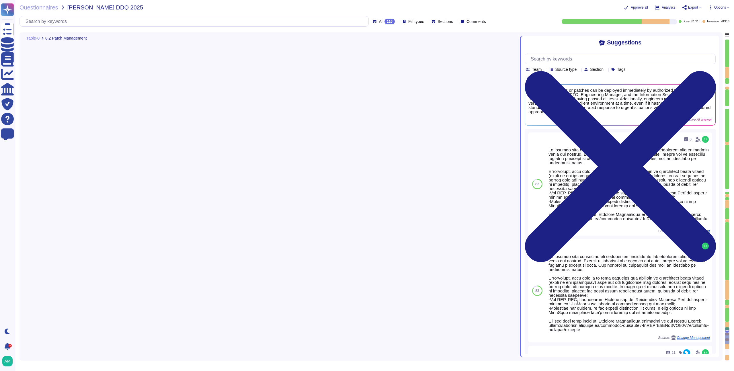
type textarea "Yes, we maintain a patch management schedule as outlined in our Patch Managemen…"
type textarea "Emergency changes or patches can be deployed quickly, as the standard process i…"
type textarea "Yes, all changes, including patches, are tested in an environment separate from…"
type textarea "Yes, roll-back plans are developed for all changes to the company’s IT environm…"
type textarea "Currently, we do not use AI in our product. If we decide to release an AI produ…"
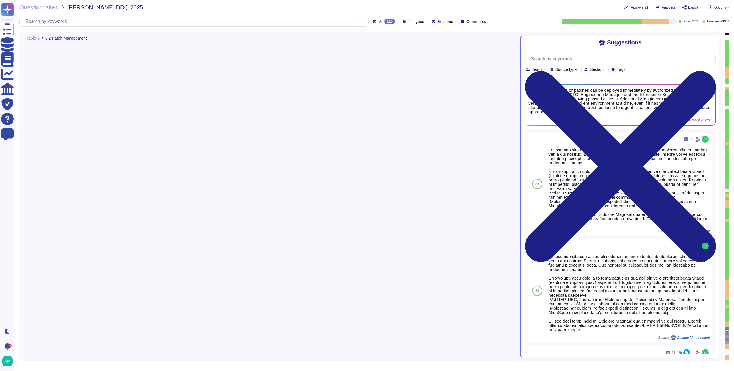
type textarea "New architectural decisions are reviewed in architecture meetings and are subje…"
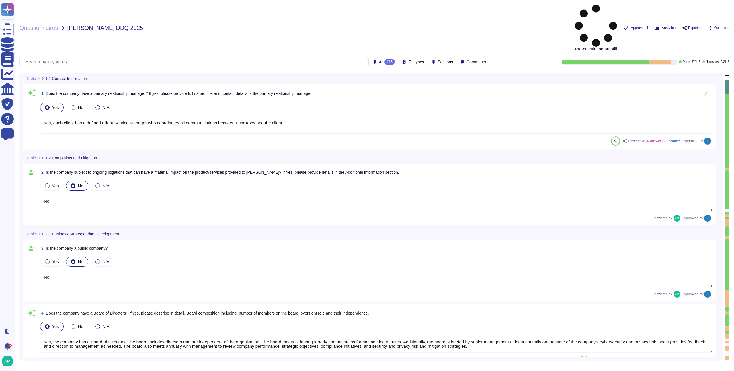
type textarea "Yes, each client has a defined Client Service Manager who coordinates all commu…"
type textarea "No"
type textarea "Yes, the company has a Board of Directors. The board includes directors that ar…"
type textarea "No"
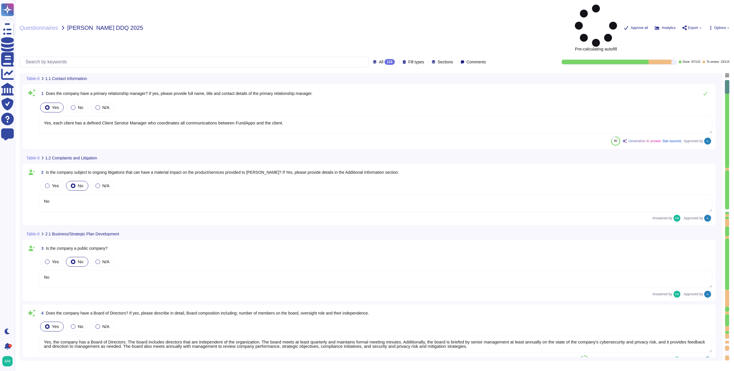
type textarea "Our CEO - Andrew White"
type textarea "The board of directors plays a significant role in the company's strategic over…"
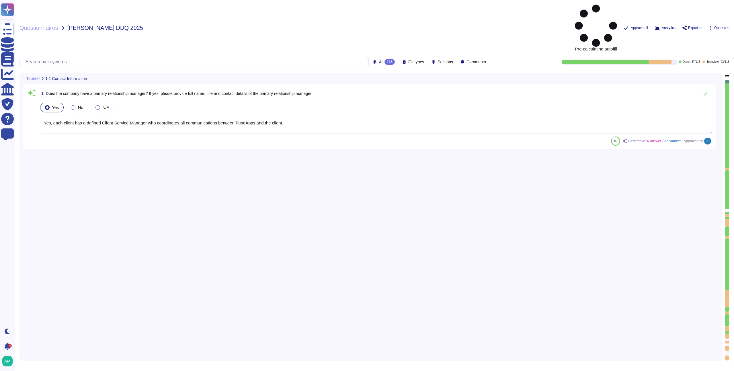
type textarea "Yes, each client has a defined Client Service Manager who coordinates all commu…"
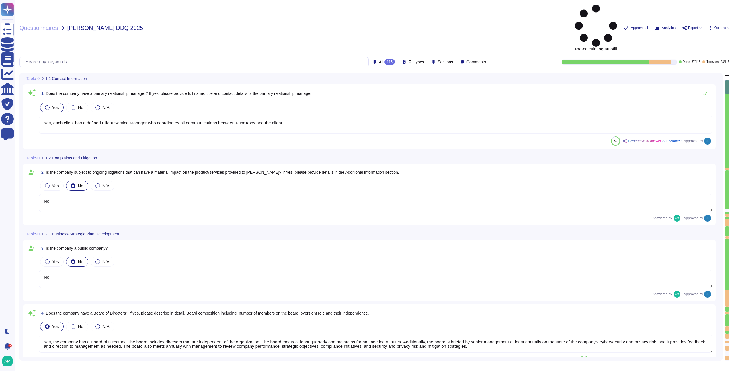
type textarea "No"
type textarea "Yes, the company has a Board of Directors. The board includes directors that ar…"
type textarea "No"
type textarea "Our CEO - Andrew White"
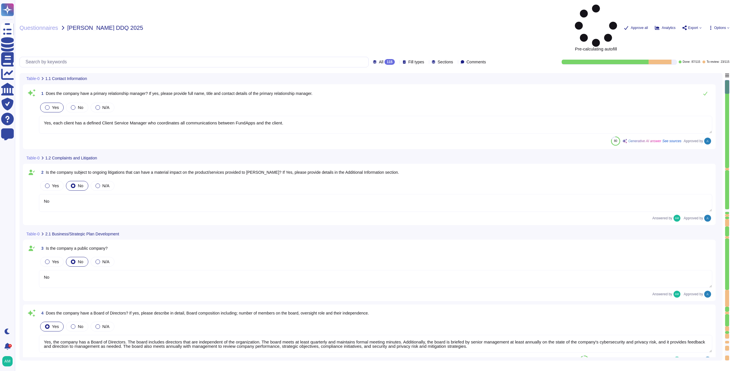
type textarea "The board of directors plays a significant role in the company's strategic over…"
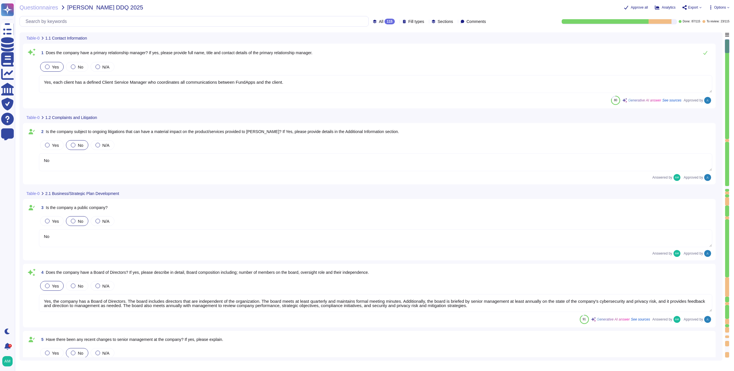
click at [363, 27] on div "Questionnaires VanEck - VanEck DDQ 2025 Approve all Analytics Export Options Al…" at bounding box center [374, 185] width 719 height 371
click at [365, 25] on div "All 115 Fill types Sections Comments" at bounding box center [253, 21] width 469 height 11
click at [384, 22] on div "115" at bounding box center [389, 22] width 10 height 6
drag, startPoint x: 727, startPoint y: 48, endPoint x: 728, endPoint y: 230, distance: 181.5
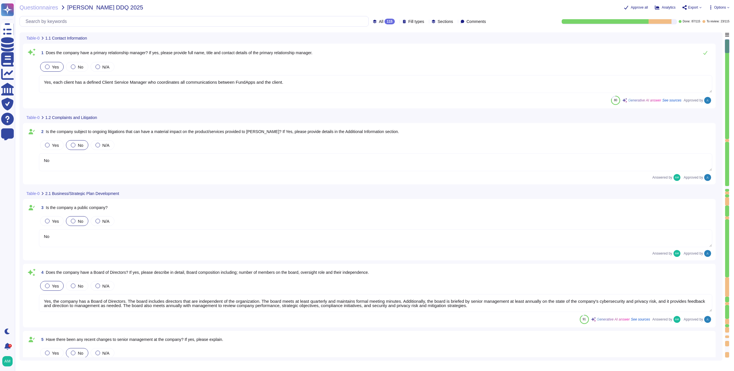
click at [728, 230] on div at bounding box center [727, 198] width 5 height 319
type textarea "FundApps' financial statements are publicly available on Companies House"
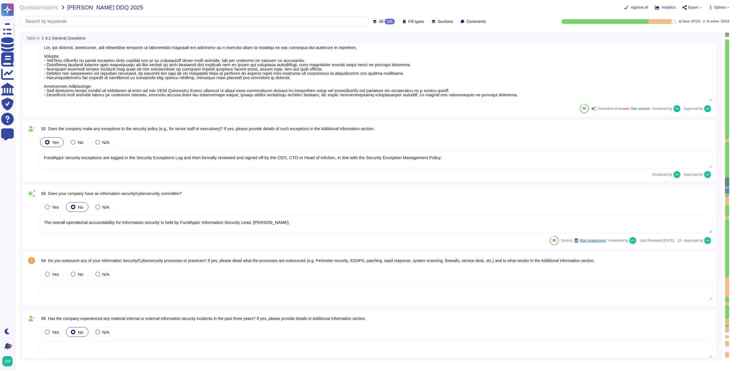
type textarea "Yes, the policies, standards, and procedures relating to information security a…"
type textarea "FundApps’ security exceptions are logged in the Security Exceptions Log and the…"
type textarea "The overall operational accountability for information security is held by Fund…"
type textarea "Yes, FundApps has dedicated cybersecurity insurance that covers various aspects…"
type textarea "Yes, independent assessments of our IT systems, policies, and procedures have b…"
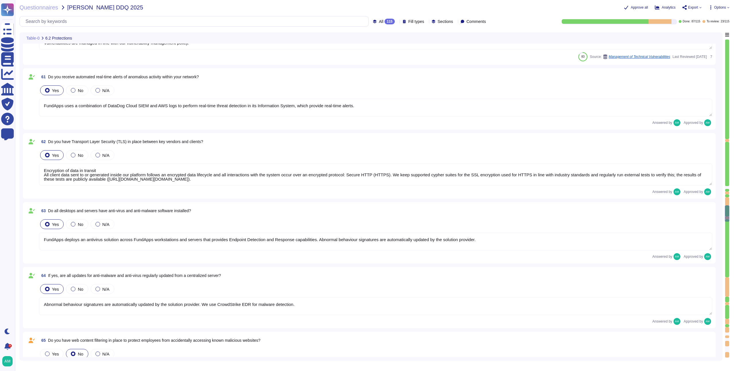
type textarea "FundApps uses several layers of security controls to detect and remediate vulne…"
type textarea "FundApps uses a combination of DataDog Cloud SIEM and AWS logs to perform real-…"
type textarea "Encryption of data in transit All client data sent to or generated inside our p…"
type textarea "FundApps deploys an antivirus solution across FundApps workstations and servers…"
type textarea "Abnormal behaviour signatures are automatically updated by the solution provide…"
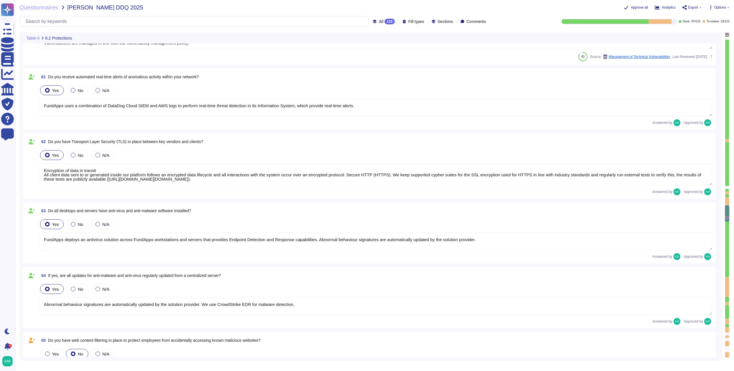
type textarea "No, but FundApps staff use a secure virtual desktop to access FundApps' client …"
type textarea "Employees do have local administrative rights to their devices. However, any de…"
type textarea "The company does not allow employees to use removable media to store or process…"
type textarea "Yes, although FundApps' authentication to our IT systems is mostly phishing-res…"
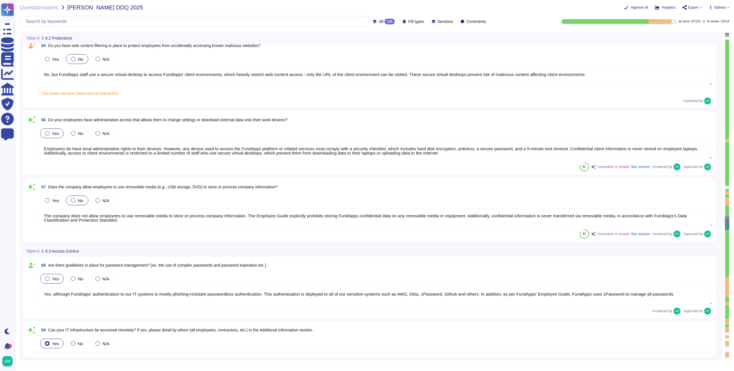
type textarea "Yes, our IT infrastructure can be accessed remotely, but access is strictly con…"
type textarea "Yes, the company requires multi-factor authentication (MFA) for access to all c…"
type textarea "A quarterly review of access privileges on FundApps’ sensitive systems (systems…"
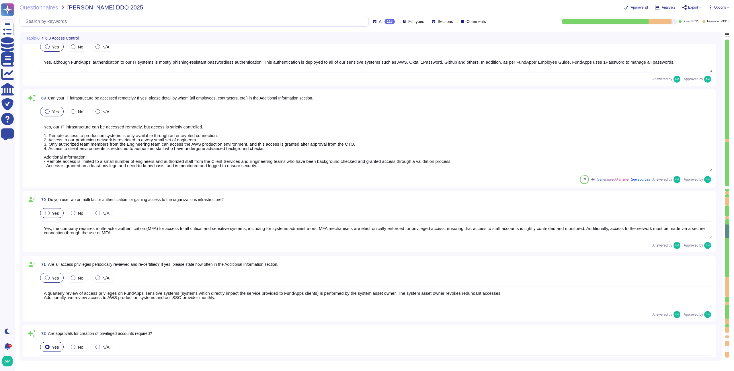
type textarea "Yes, FundApps's policy requires the approval of the head of Client Services, wh…"
type textarea "Leavers’ access, including subcontractors and third parties, to Okta (which gra…"
type textarea "A change in job or role does not require a complete review of privileges; howev…"
type textarea "Yes, user access reviews are conducted quarterly."
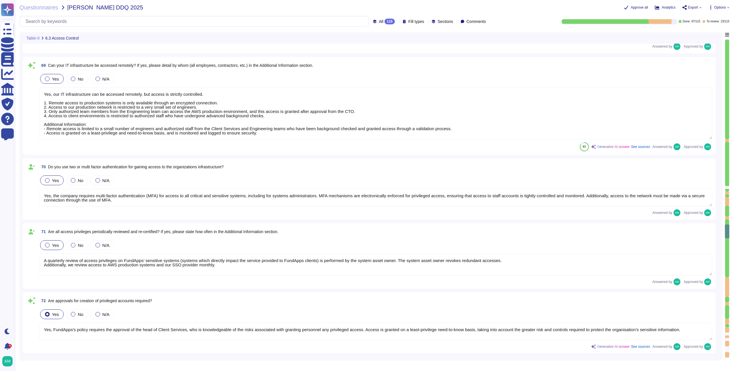
scroll to position [4594, 0]
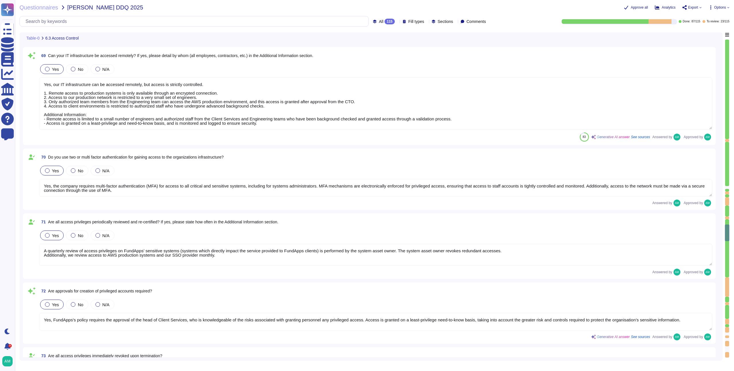
drag, startPoint x: 725, startPoint y: 234, endPoint x: 723, endPoint y: 270, distance: 36.2
click at [723, 270] on div "Table-0 6.3 Access Control 68 Are there guidelines in place for password manage…" at bounding box center [374, 196] width 710 height 328
click at [728, 282] on div at bounding box center [727, 286] width 4 height 19
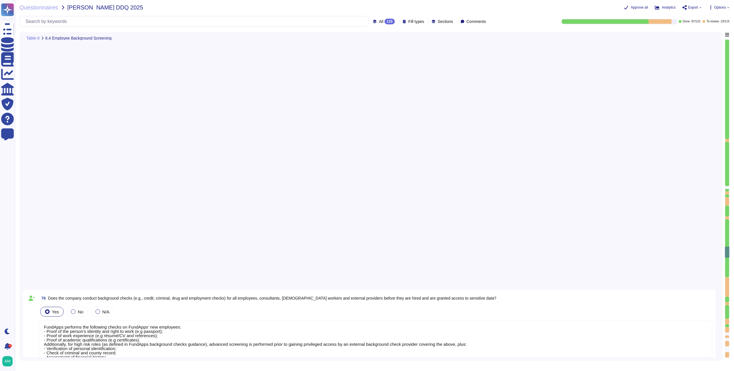
type textarea "Our production platform is on a dedicated network with no wireless access. Fund…"
type textarea "Yes, we contract with a CREST-accredited external provider to perform penetrati…"
type textarea "Please review our data classification policy (https://policies.fundapps.co/fund…"
type textarea "Encryption of data in transit All client data sent to or generated inside our p…"
type textarea "Yes, we encrypt data both at rest and in transit. For data in transit, all clie…"
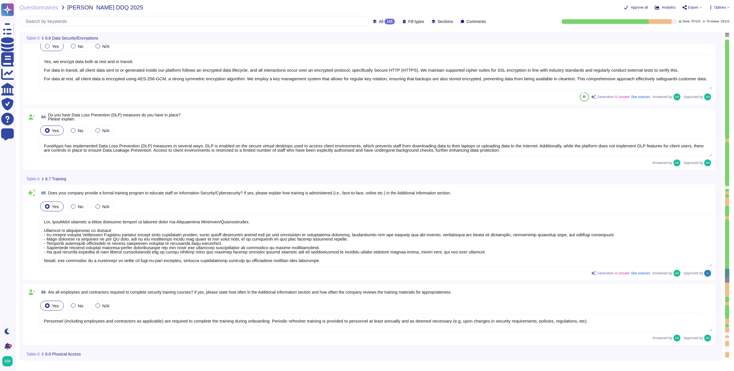
type textarea "Yes, FundApps provides a formal training program to educate staff on Informatio…"
type textarea "Personnel (including employees and contractors as applicable) are required to c…"
type textarea "Access to servers and networking rooms at FundApps is indeed limited to a small…"
type textarea "Yes, the data center has controls in place to monitor access. Physical access t…"
type textarea "Yes, the company maintains an inventory of both physical hardware and virtual a…"
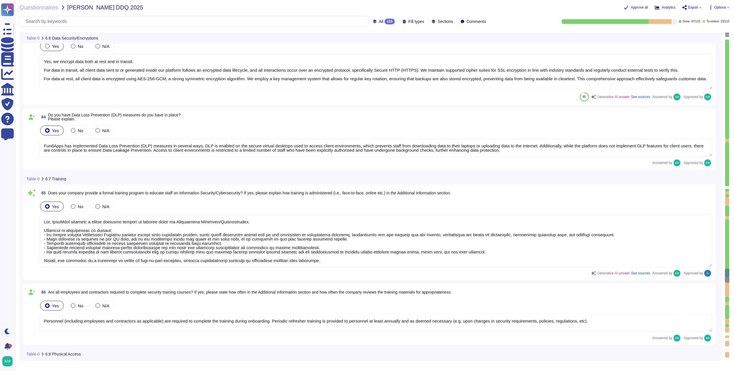
type textarea "Yes, physical hardware is securely disposed of. FundApps follows strict procedu…"
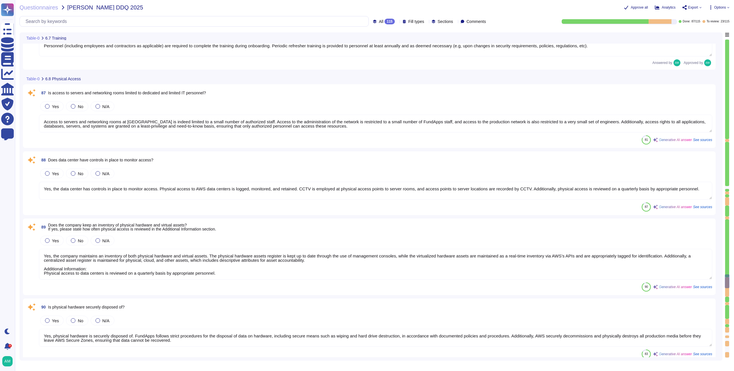
type textarea "Yes, security access logs are maintained. FundApps employs a centralized log ma…"
type textarea "Yes, FundApps utilizes security cameras (CCTV) to monitor access at its office …"
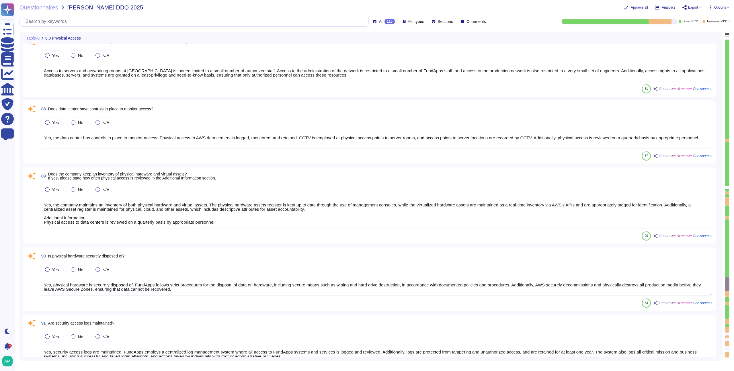
type textarea "For AWS datacenters CCTV is employed at physical access points to server rooms.…"
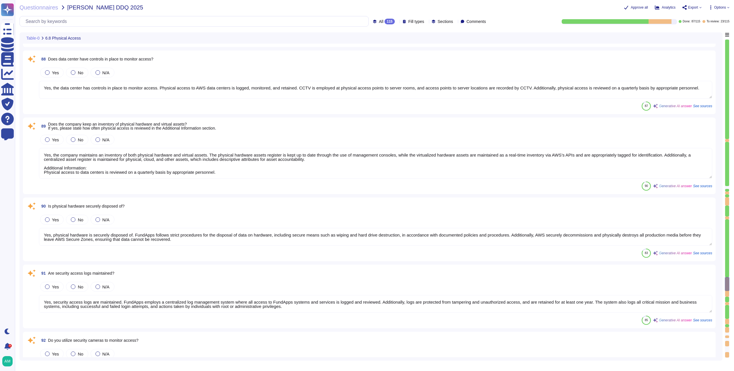
scroll to position [5952, 0]
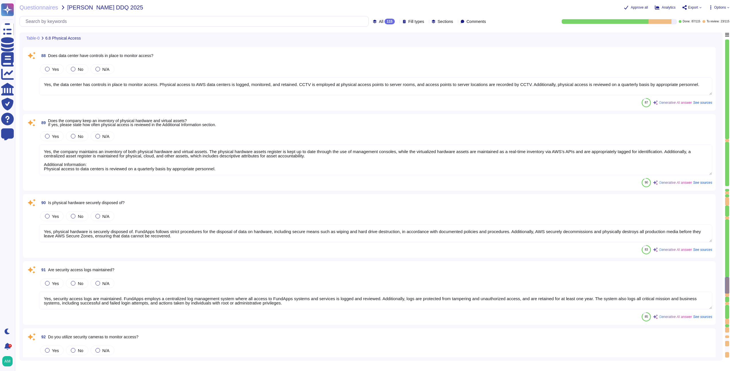
type textarea "Please refer to FundApps' Third Party Risk Management policy: https://policies.…"
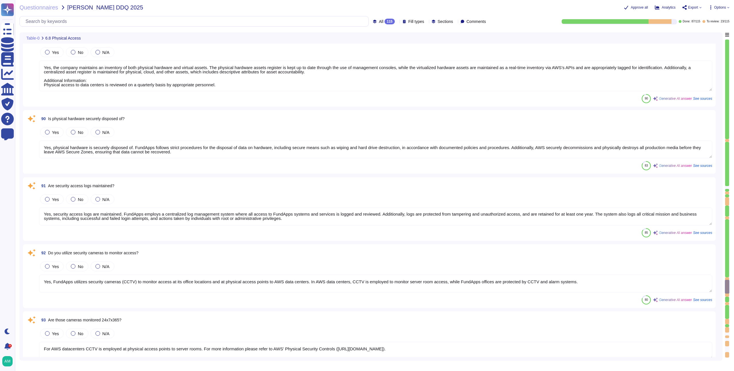
scroll to position [6093, 0]
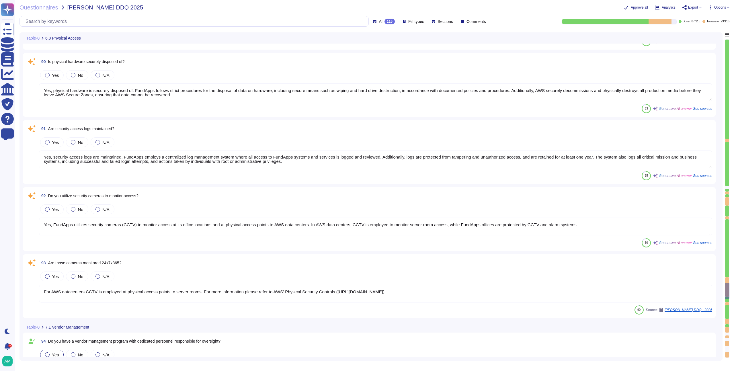
type textarea "No third parties have access to customer data. All third-party suppliers underg…"
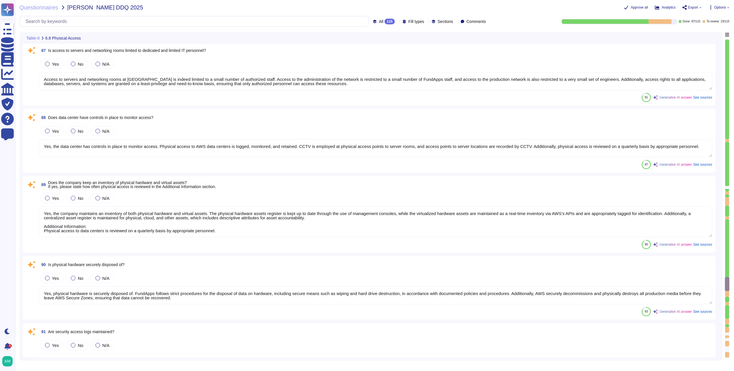
scroll to position [5890, 0]
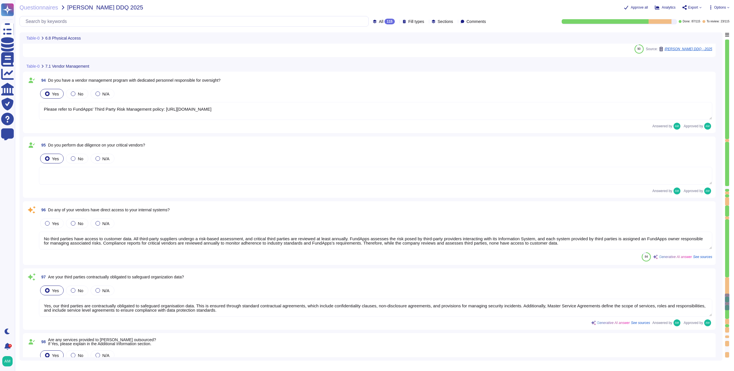
type textarea "Please refer to FundApps' Third Party Risk Management policy: https://policies.…"
type textarea "No third parties have access to customer data. All third-party suppliers underg…"
type textarea "Yes, our third parties are contractually obligated to safeguard organisation da…"
type textarea "FundApps provides a cloud-based managed service hosted on Amazon Web Services (…"
type textarea "Please refer to FundApps' list of sub-processors on FundApps' Trust Portal (htt…"
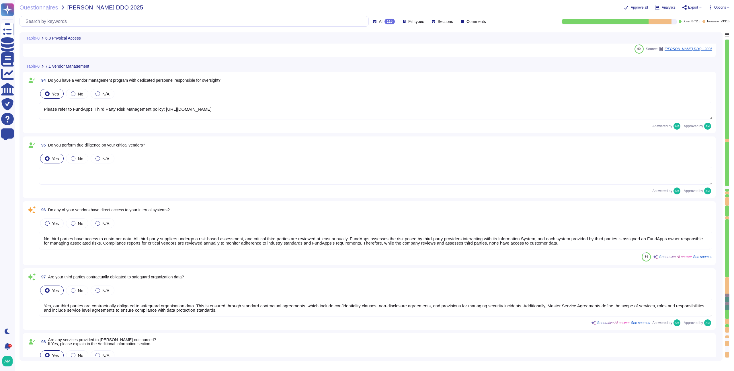
type textarea "Our change management policy is available on our Software Development Life Cycl…"
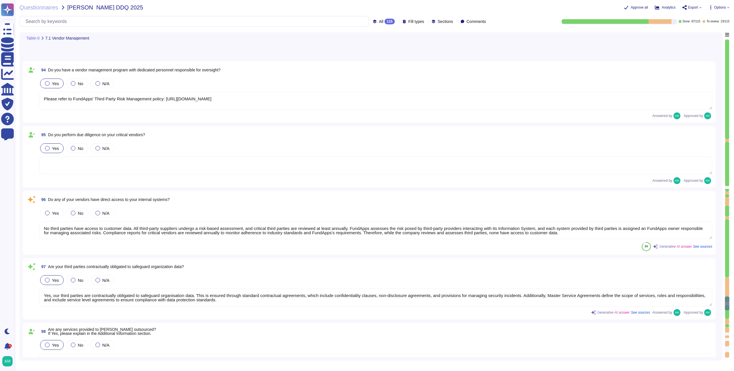
type textarea "Yes, we provide multiple environments, including a staging/testing environment …"
type textarea "Infrastructure (servers, databases and firewalls) source code is stored and ver…"
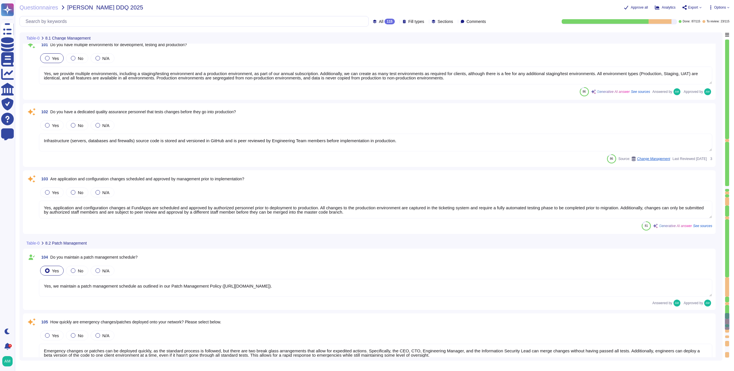
type textarea "Yes, application and configuration changes at FundApps are scheduled and approv…"
type textarea "Yes, we maintain a patch management schedule as outlined in our Patch Managemen…"
type textarea "Emergency changes or patches can be deployed quickly, as the standard process i…"
type textarea "Yes, all changes, including patches, are tested in an environment separate from…"
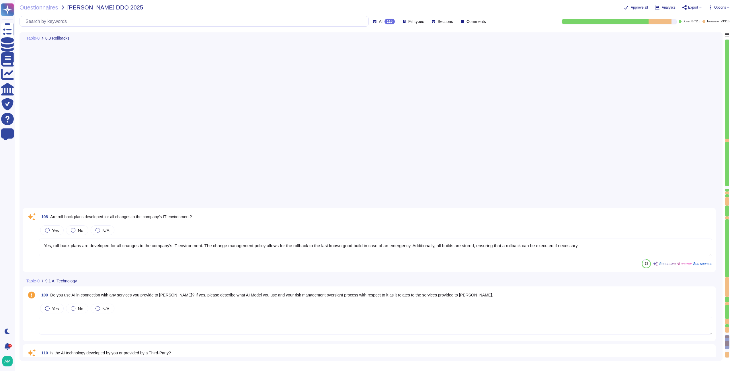
scroll to position [7269, 0]
type textarea "Yes, roll-back plans are developed for all changes to the company’s IT environm…"
type textarea "Currently, we do not use AI in our product. If we decide to release an AI produ…"
type textarea "New architectural decisions are reviewed in architecture meetings and are subje…"
type textarea "FundApps complies with all relevant data privacy laws, including GDPR requireme…"
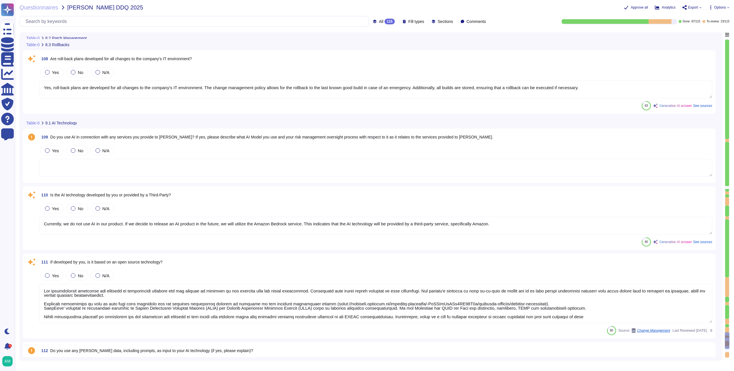
type textarea "Emergency changes or patches can be deployed quickly, as the standard process i…"
type textarea "Yes, all changes, including patches, are tested in an environment separate from…"
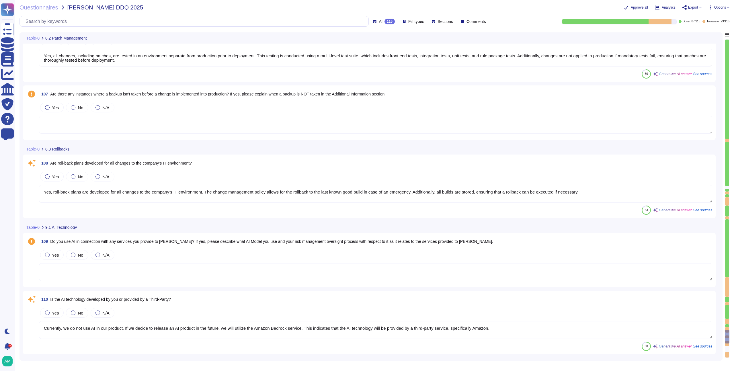
type textarea "Yes, we maintain a patch management schedule as outlined in our Patch Managemen…"
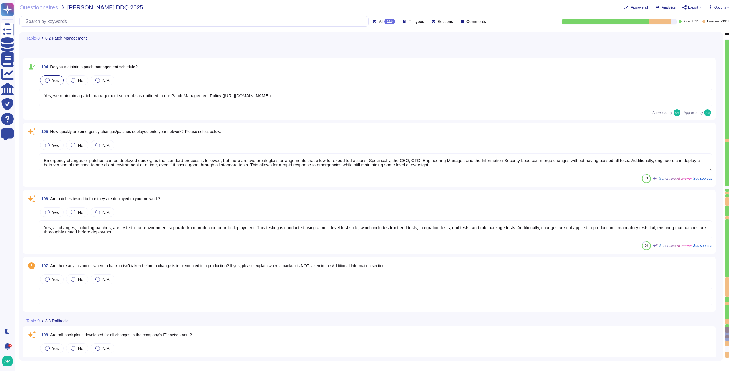
scroll to position [6990, 0]
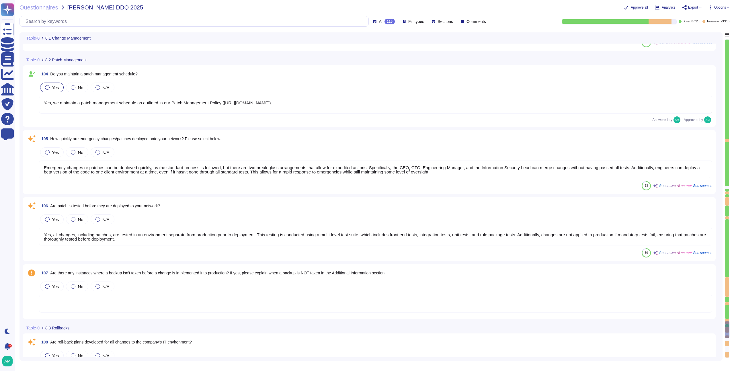
type textarea "Infrastructure (servers, databases and firewalls) source code is stored and ver…"
type textarea "Yes, application and configuration changes at FundApps are scheduled and approv…"
click at [139, 174] on textarea "Emergency changes or patches can be deployed quickly, as the standard process i…" at bounding box center [375, 170] width 673 height 18
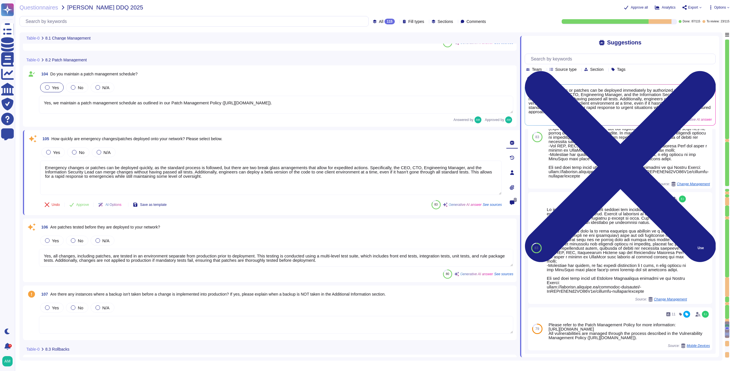
scroll to position [0, 0]
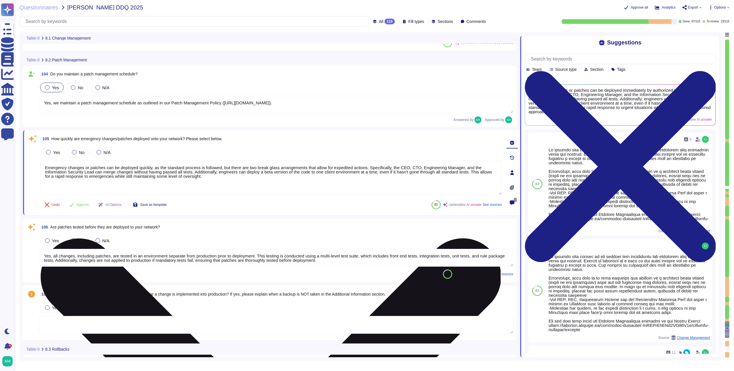
drag, startPoint x: 199, startPoint y: 173, endPoint x: 484, endPoint y: 172, distance: 284.7
click at [484, 172] on textarea "Emergency changes or patches can be deployed quickly, as the standard process i…" at bounding box center [271, 178] width 462 height 34
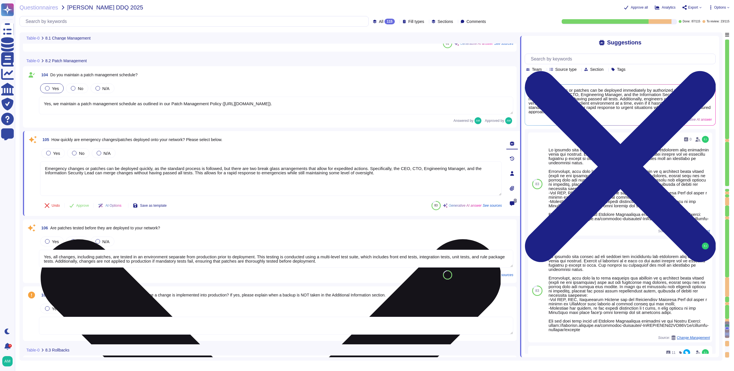
scroll to position [6989, 0]
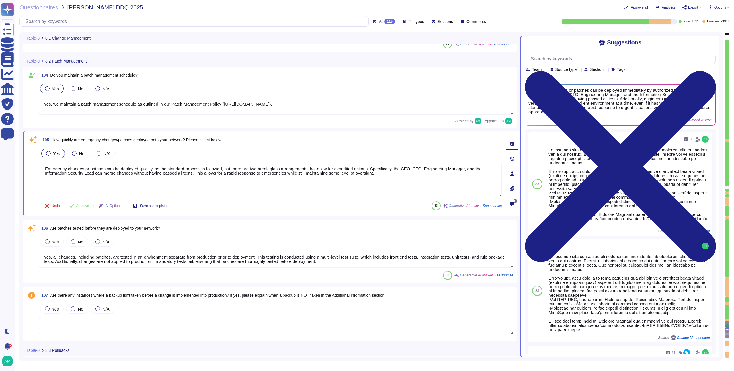
type textarea "Emergency changes or patches can be deployed quickly, as the standard process i…"
click at [49, 155] on div at bounding box center [48, 153] width 5 height 5
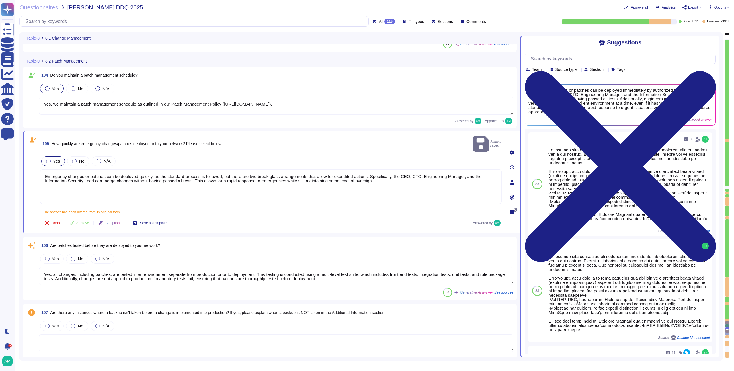
click at [46, 159] on div at bounding box center [48, 161] width 5 height 5
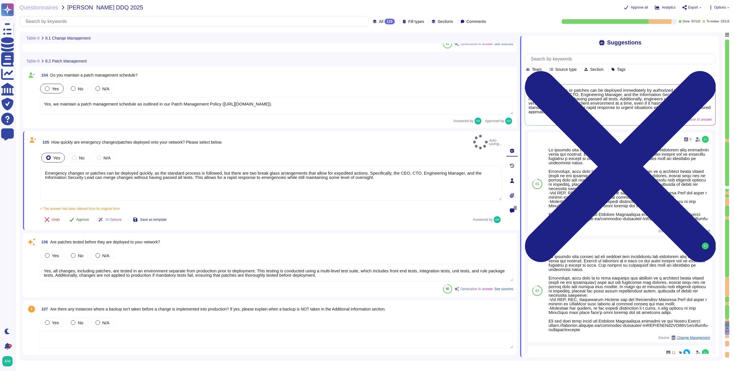
click at [75, 219] on button "Approve" at bounding box center [79, 219] width 29 height 11
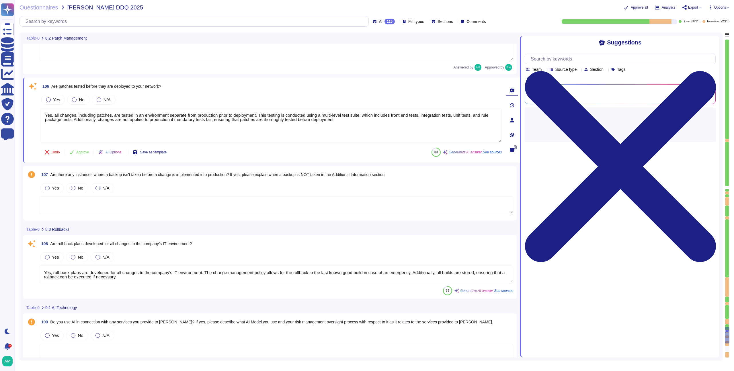
type textarea "New architectural decisions are reviewed in architecture meetings and are subje…"
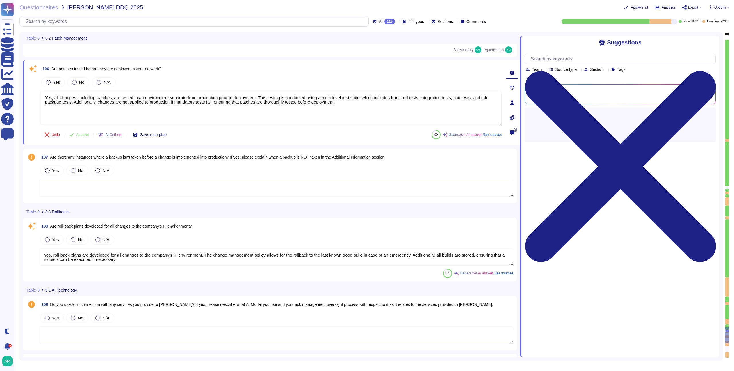
scroll to position [7144, 0]
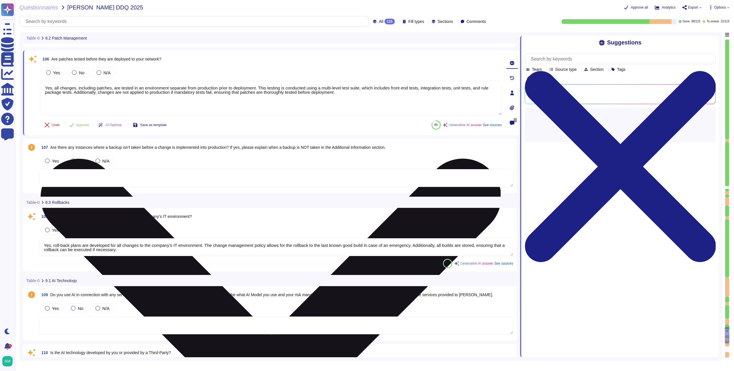
click at [187, 102] on textarea "Yes, all changes, including patches, are tested in an environment separate from…" at bounding box center [271, 98] width 462 height 34
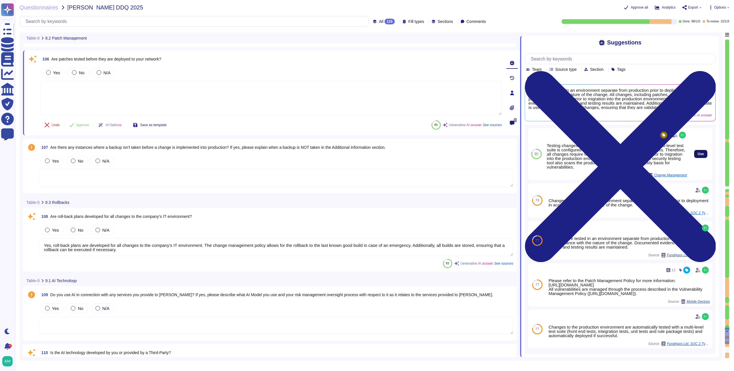
click at [698, 156] on span "Use" at bounding box center [701, 153] width 6 height 3
type textarea "Testing changes is fully automated at FundApps, and the multi-level test suite …"
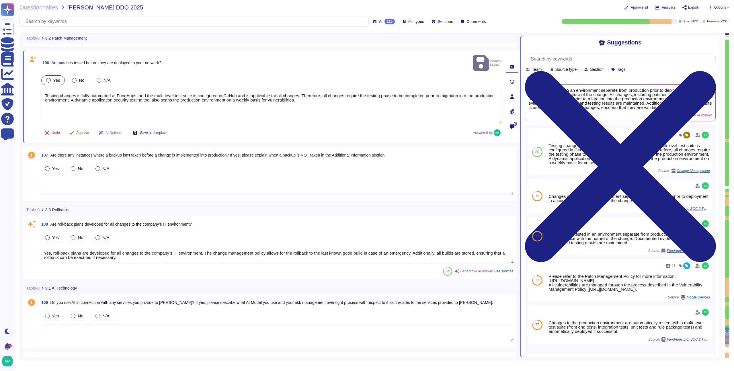
click at [78, 127] on button "Approve" at bounding box center [79, 132] width 29 height 11
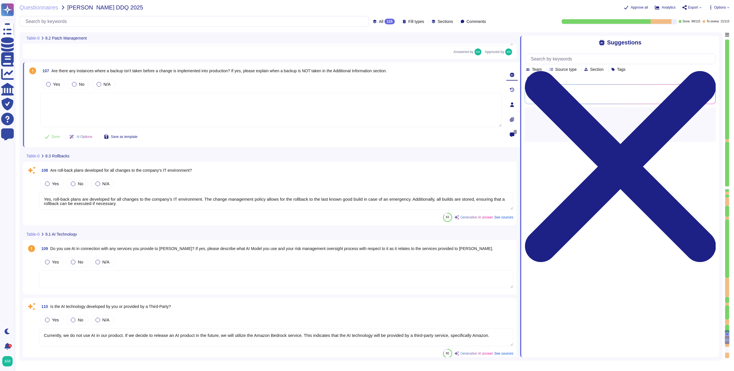
scroll to position [7222, 0]
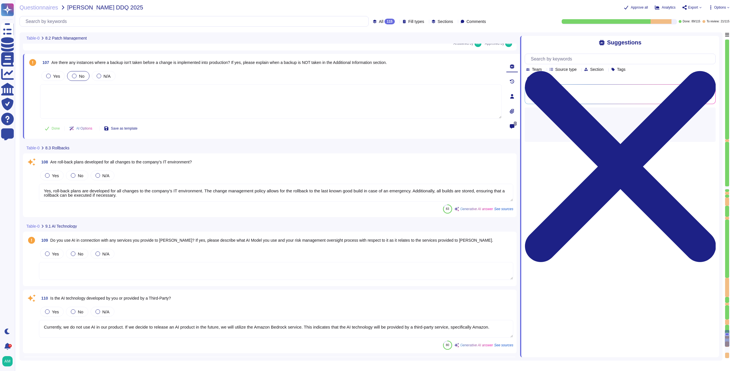
click at [73, 73] on div "No" at bounding box center [78, 76] width 22 height 10
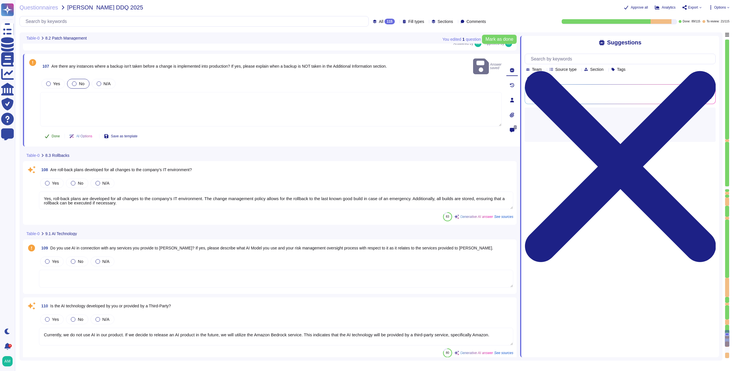
click at [52, 134] on span "Done" at bounding box center [56, 135] width 8 height 3
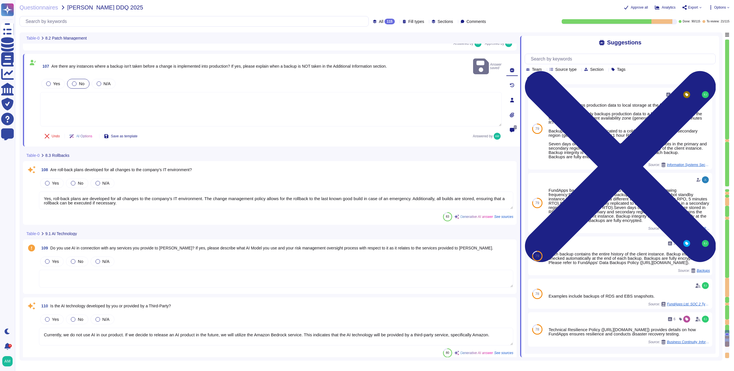
click at [117, 198] on textarea "Yes, roll-back plans are developed for all changes to the company’s IT environm…" at bounding box center [276, 201] width 474 height 18
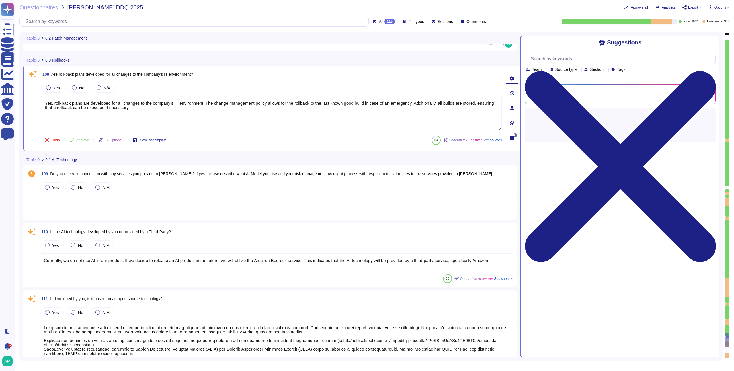
scroll to position [7288, 0]
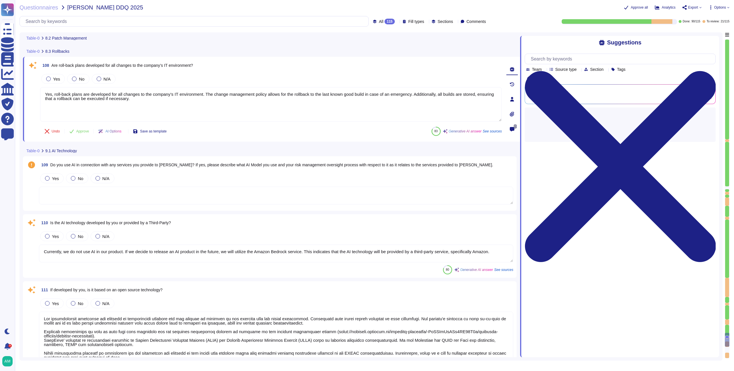
type textarea "FundApps complies with all relevant data privacy laws, including GDPR requireme…"
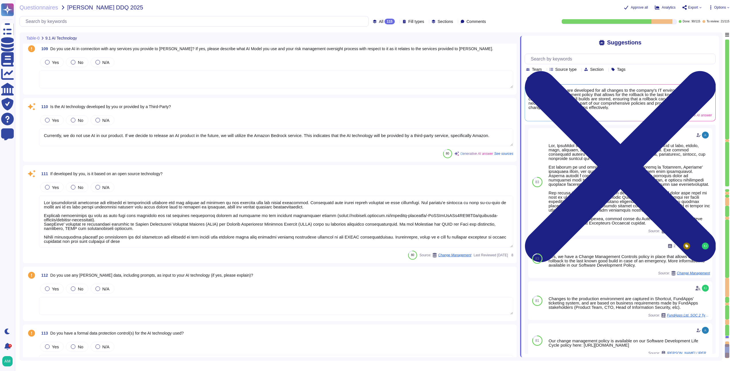
scroll to position [7550, 0]
type textarea "It is not - N/A"
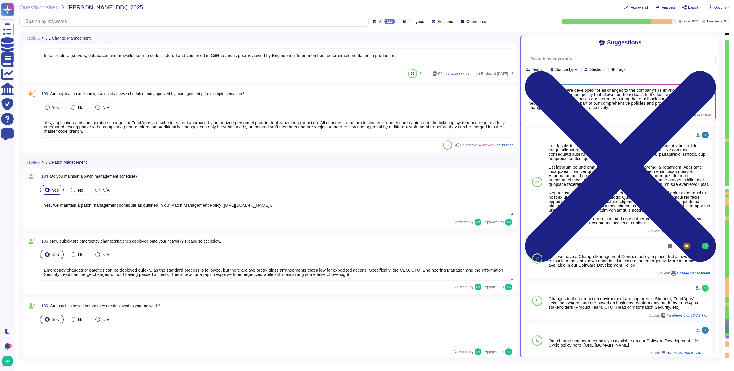
type textarea "Our change management policy is available on our Software Development Life Cycl…"
type textarea "Yes, we provide multiple environments, including a staging/testing environment …"
type textarea "Infrastructure (servers, databases and firewalls) source code is stored and ver…"
type textarea "Yes, application and configuration changes at FundApps are scheduled and approv…"
type textarea "Yes, we maintain a patch management schedule as outlined in our Patch Managemen…"
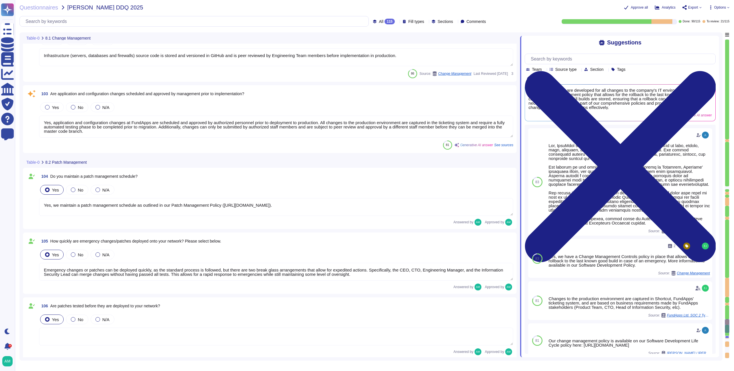
type textarea "Emergency changes or patches can be deployed quickly, as the standard process i…"
type textarea "Yes, roll-back plans are developed for all changes to the company’s IT environm…"
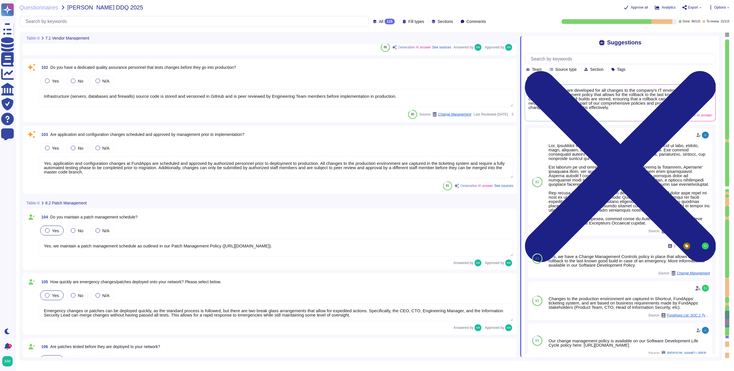
type textarea "Yes, our third parties are contractually obligated to safeguard organisation da…"
type textarea "FundApps provides a cloud-based managed service hosted on Amazon Web Services (…"
type textarea "Please refer to FundApps' list of sub-processors on FundApps' Trust Portal (htt…"
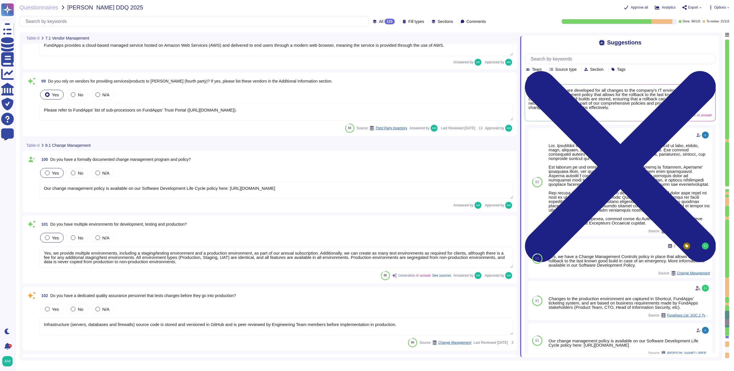
scroll to position [6604, 0]
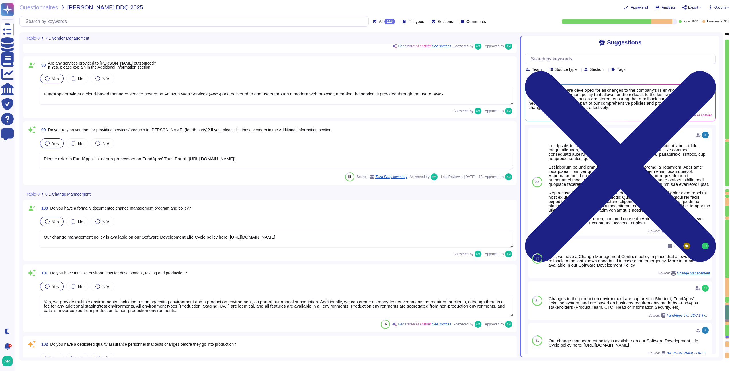
type textarea "No third parties have access to customer data. All third-party suppliers underg…"
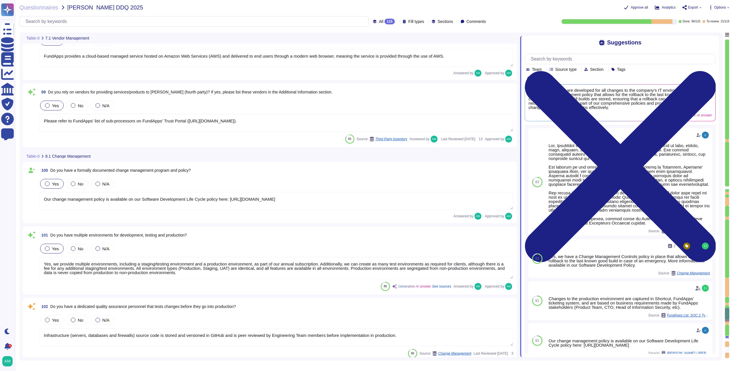
scroll to position [1, 0]
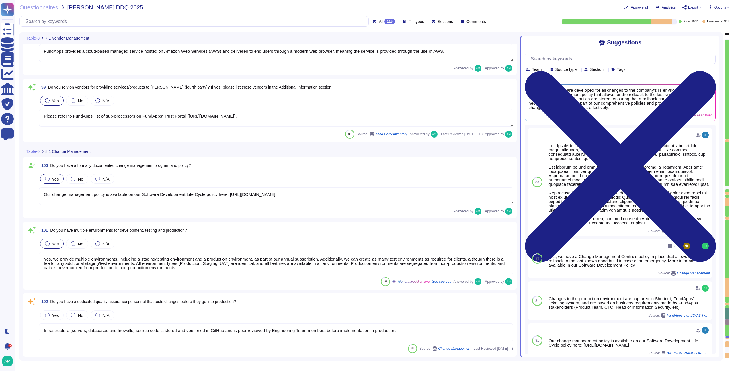
type textarea "Emergency changes or patches can be deployed quickly, as the standard process i…"
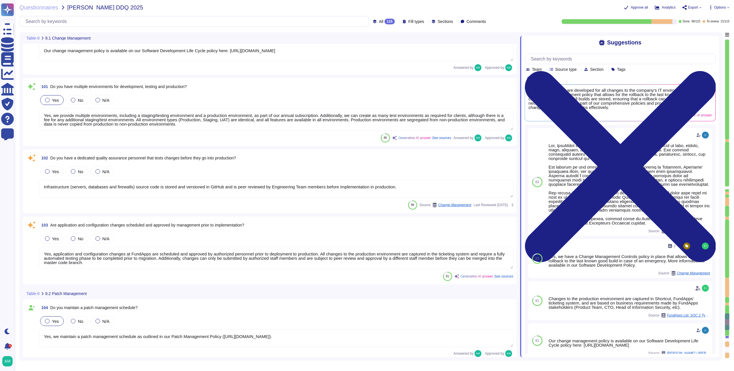
scroll to position [6810, 0]
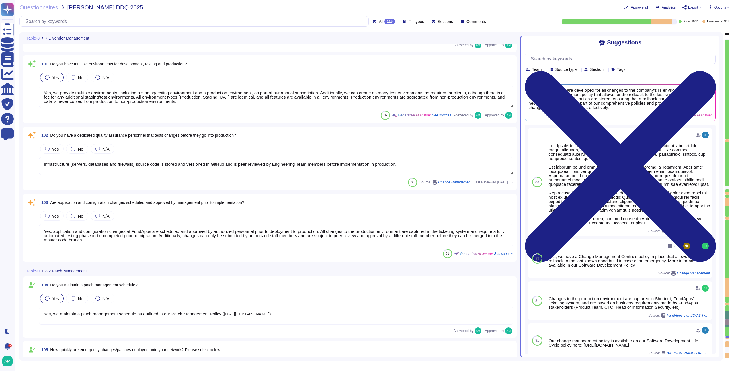
type textarea "Yes, our third parties are contractually obligated to safeguard organisation da…"
type textarea "FundApps provides a cloud-based managed service hosted on Amazon Web Services (…"
type textarea "Please refer to FundApps' list of sub-processors on FundApps' Trust Portal (htt…"
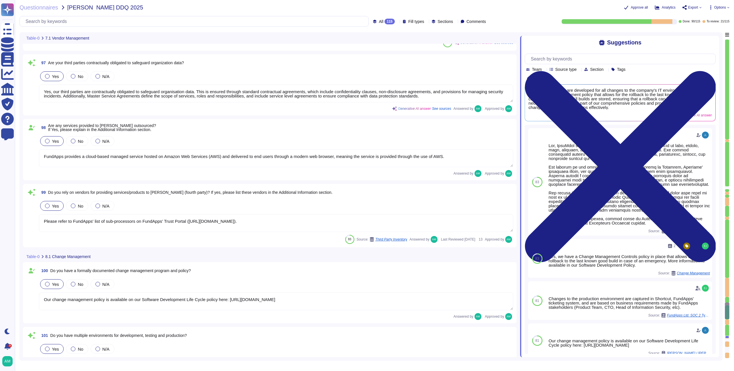
type textarea "No third parties have access to customer data. All third-party suppliers underg…"
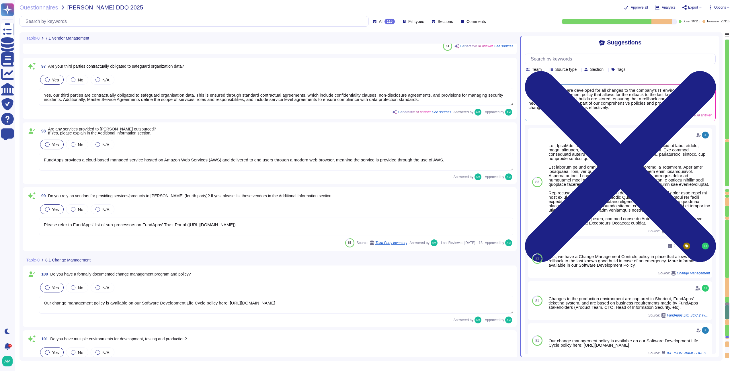
type textarea "Please refer to FundApps' Third Party Risk Management policy: https://policies.…"
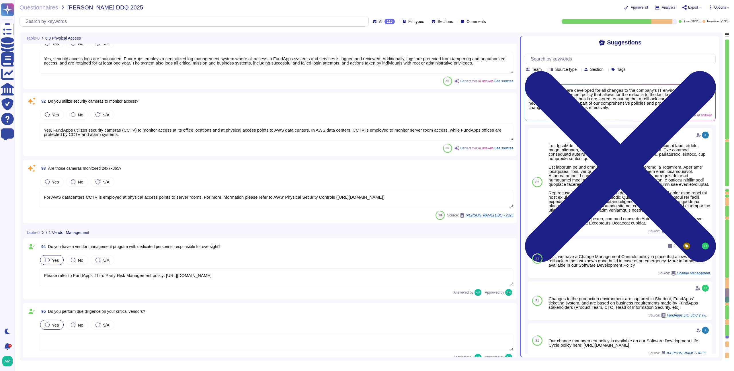
type textarea "Yes, the company maintains an inventory of both physical hardware and virtual a…"
type textarea "Yes, physical hardware is securely disposed of. FundApps follows strict procedu…"
type textarea "Yes, security access logs are maintained. FundApps employs a centralized log ma…"
type textarea "Yes, FundApps utilizes security cameras (CCTV) to monitor access at its office …"
type textarea "For AWS datacenters CCTV is employed at physical access points to server rooms.…"
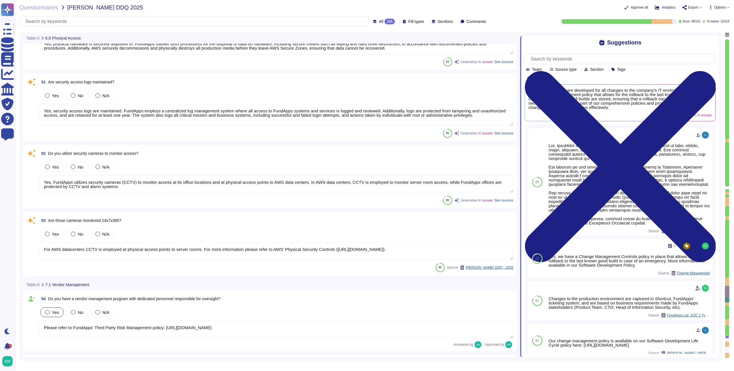
scroll to position [6136, 0]
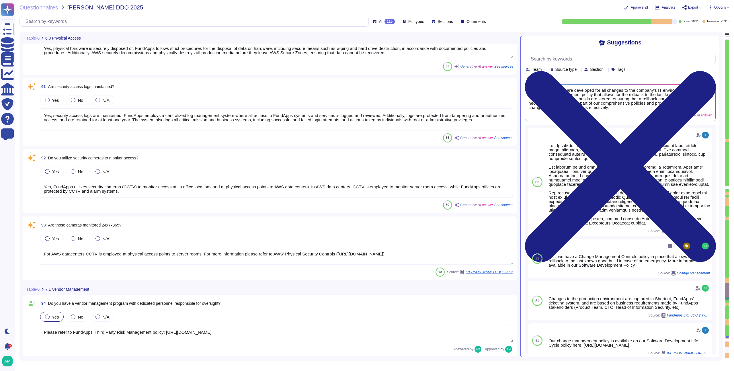
type textarea "Yes, the data center has controls in place to monitor access. Physical access t…"
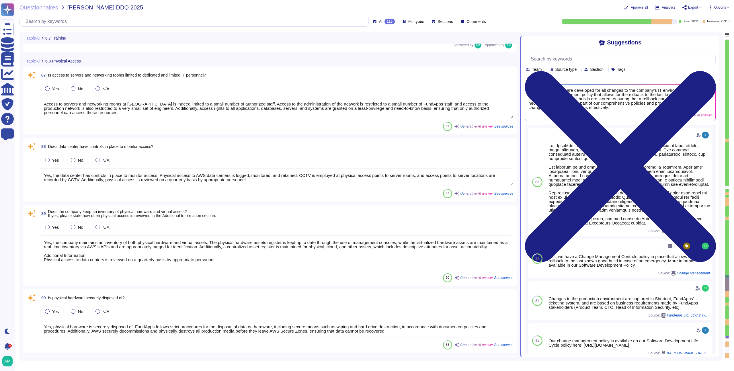
type textarea "Yes, FundApps provides a formal training program to educate staff on Informatio…"
type textarea "Personnel (including employees and contractors as applicable) are required to c…"
type textarea "Access to servers and networking rooms at FundApps is indeed limited to a small…"
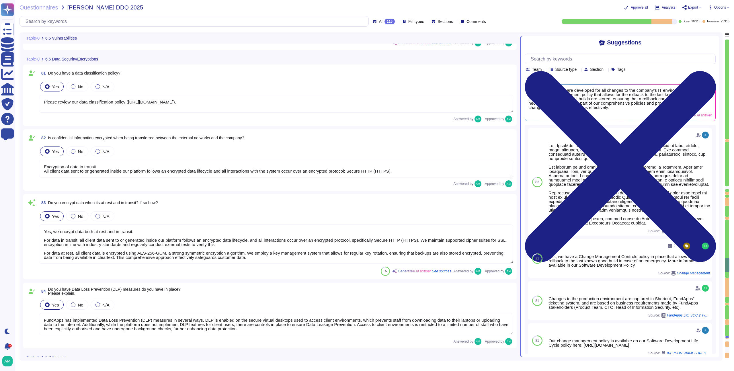
type textarea "Our production platform is on a dedicated network with no wireless access. Fund…"
type textarea "Yes, we contract with a CREST-accredited external provider to perform penetrati…"
type textarea "Please review our data classification policy (https://policies.fundapps.co/fund…"
type textarea "Encryption of data in transit All client data sent to or generated inside our p…"
type textarea "Yes, we encrypt data both at rest and in transit. For data in transit, all clie…"
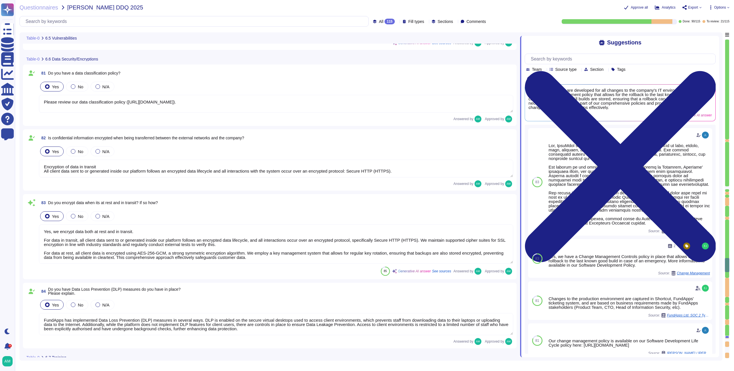
type textarea "FundApps has implemented Data Loss Prevention (DLP) measures in several ways. D…"
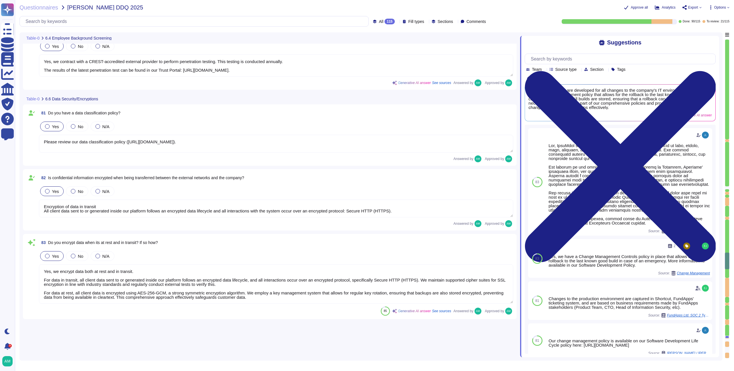
type textarea "FundApps performs the following checks on FundApps’ new employees: - Proof of t…"
type textarea "Yes, employees, subcontractors, and temporary workers with access to client dat…"
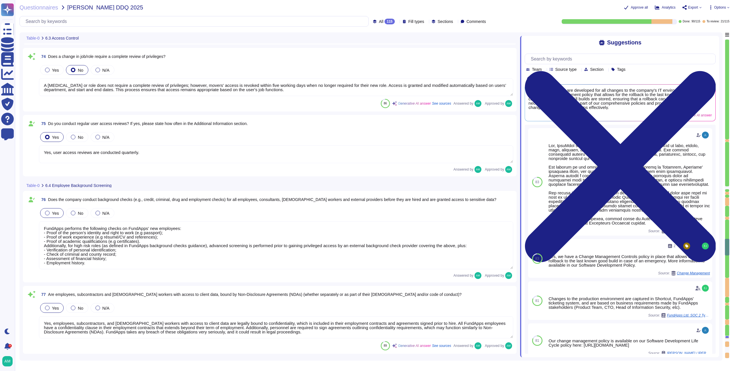
type textarea "Yes, FundApps's policy requires the approval of the head of Client Services, wh…"
type textarea "Leavers’ access, including subcontractors and third parties, to Okta (which gra…"
type textarea "A change in job or role does not require a complete review of privileges; howev…"
type textarea "Yes, user access reviews are conducted quarterly."
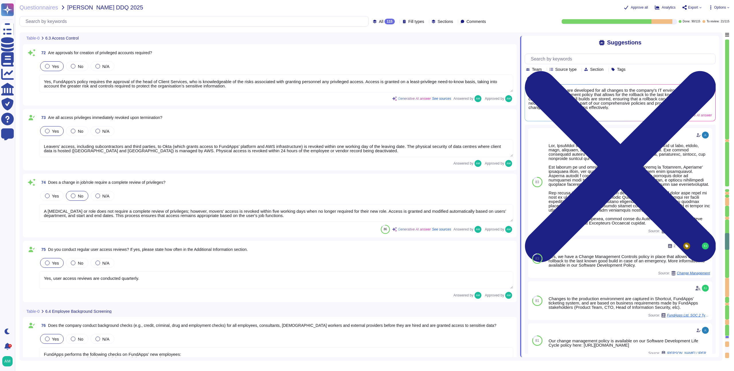
type textarea "Yes, our IT infrastructure can be accessed remotely, but access is strictly con…"
type textarea "Yes, the company requires multi-factor authentication (MFA) for access to all c…"
type textarea "A quarterly review of access privileges on FundApps’ sensitive systems (systems…"
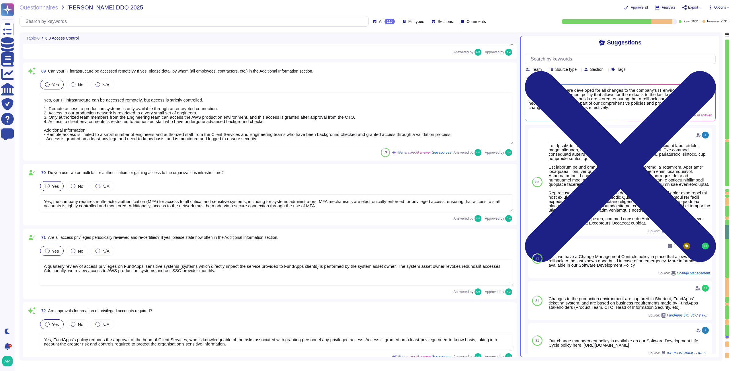
type textarea "Yes, although FundApps' authentication to our IT systems is mostly phishing-res…"
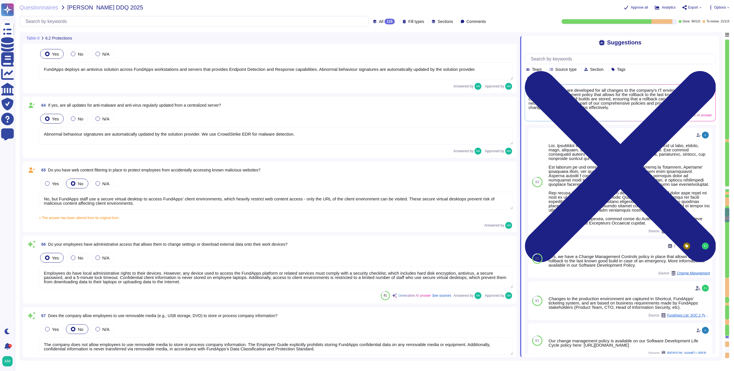
type textarea "FundApps uses several layers of security controls to detect and remediate vulne…"
type textarea "FundApps uses a combination of DataDog Cloud SIEM and AWS logs to perform real-…"
type textarea "Encryption of data in transit All client data sent to or generated inside our p…"
type textarea "FundApps deploys an antivirus solution across FundApps workstations and servers…"
type textarea "Abnormal behaviour signatures are automatically updated by the solution provide…"
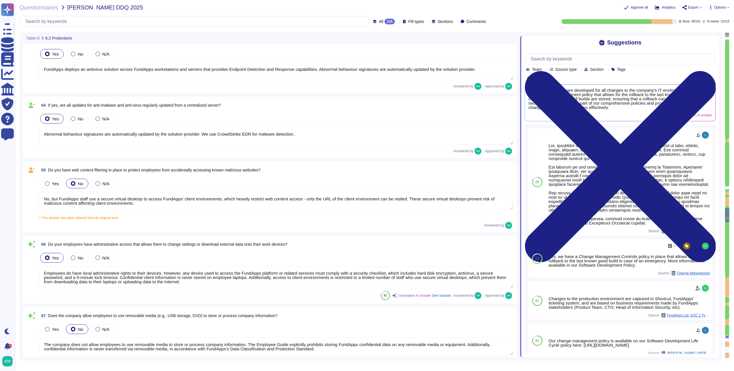
type textarea "No, but FundApps staff use a secure virtual desktop to access FundApps' client …"
type textarea "Employees do have local administrative rights to their devices. However, any de…"
type textarea "The company does not allow employees to use removable media to store or process…"
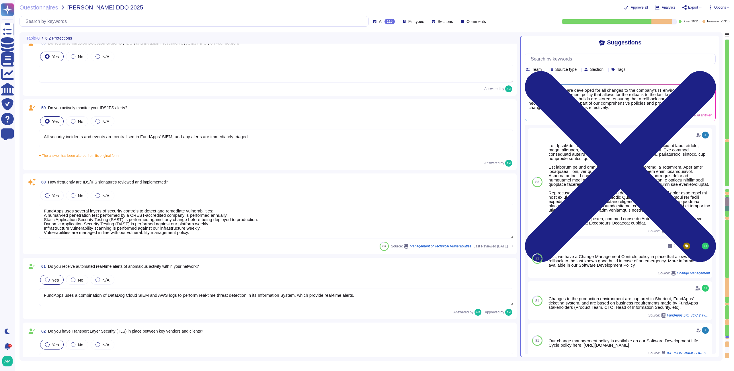
type textarea "All security incidents and events are centralised in FundApps' SIEM, and any al…"
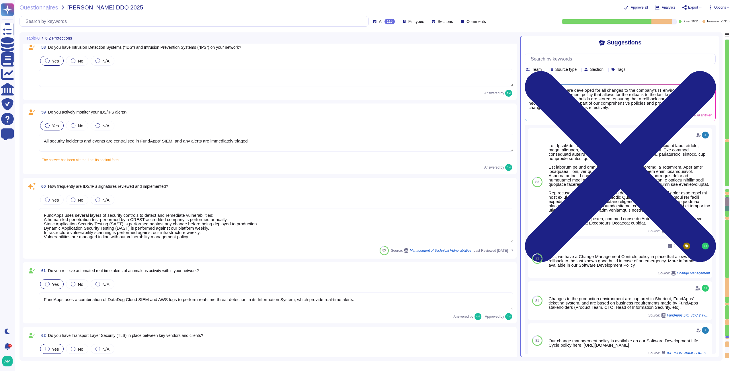
scroll to position [3866, 0]
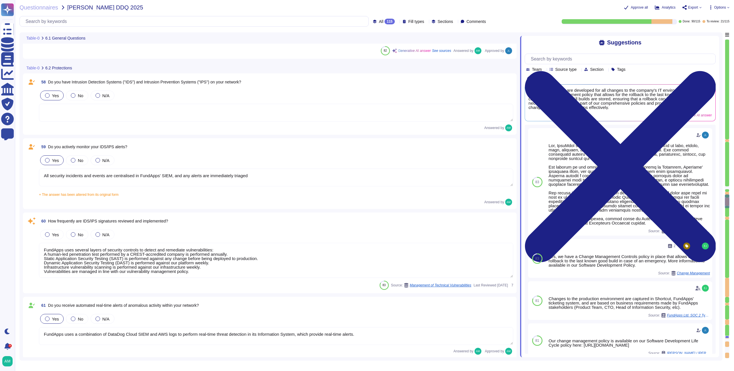
type textarea "Yes, FundApps has dedicated cybersecurity insurance that covers various aspects…"
type textarea "Yes, independent assessments of our IT systems, policies, and procedures have b…"
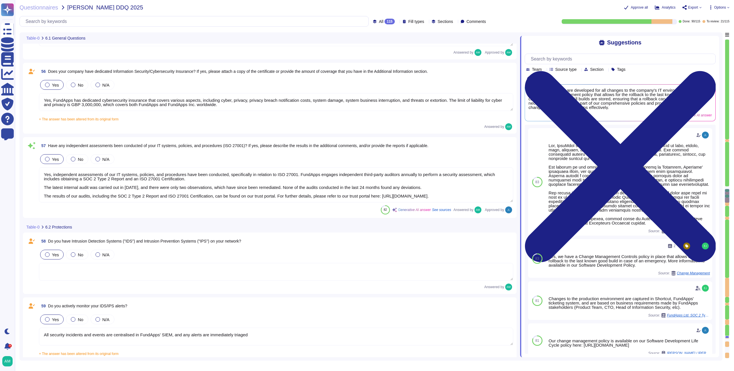
type textarea "The overall operational accountability for information security is held by Fund…"
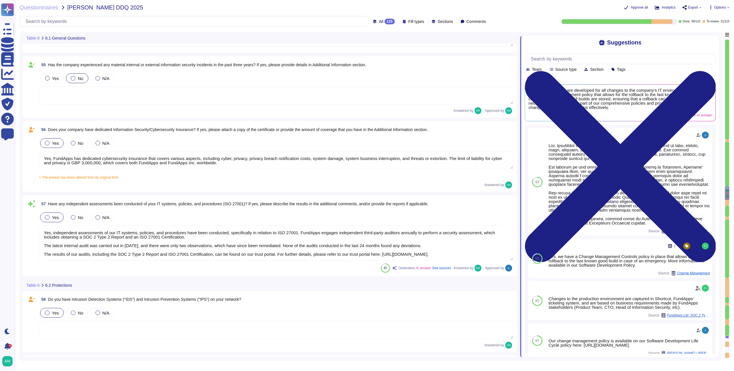
type textarea "FundApps’ security exceptions are logged in the Security Exceptions Log and the…"
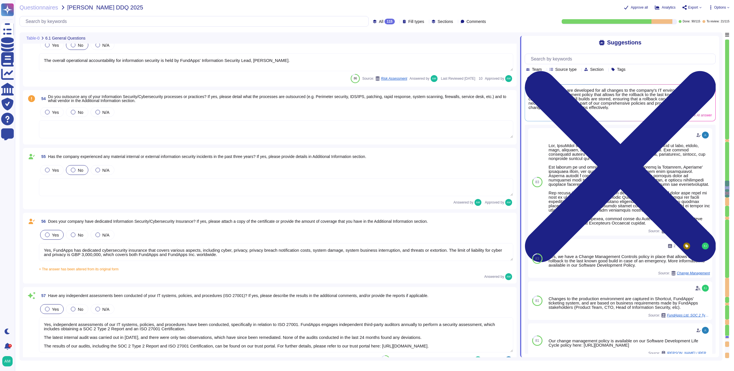
scroll to position [3520, 0]
type textarea "Yes, the policies, standards, and procedures relating to information security a…"
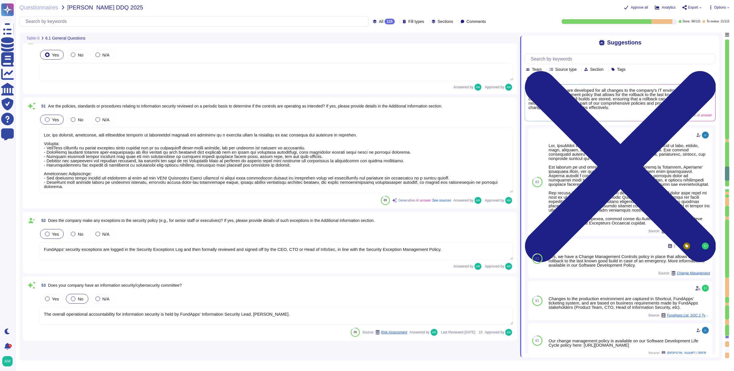
type textarea "The overall operational accountability for information security is held by Fund…"
type textarea "The Information Security Lead, Vincent Gilbert, is responsible for overall oper…"
type textarea "Yes, FundApps has a formally documented set of Information Security Policies an…"
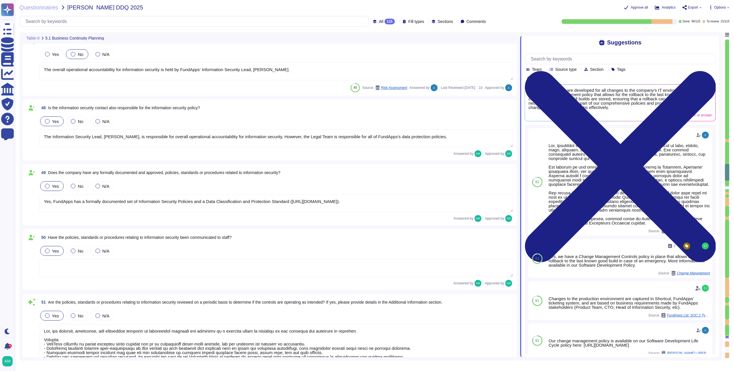
scroll to position [2773, 0]
type textarea "FundApps conducts an annual Disaster Recovery Test, which includes testing the …"
type textarea "Yes, appropriate training procedures and documentation have been established at…"
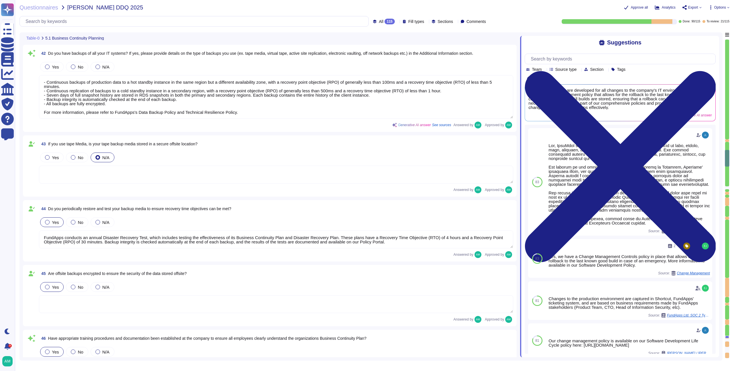
type textarea "Yes, RTO (Recovery Time Objective) and RPO (Recovery Point Objective) metrics a…"
type textarea "FundApps backups production data to local storage at the following frequency: F…"
type textarea "- Continuous backups of production data to a hot standby instance in the same r…"
